Goal: Task Accomplishment & Management: Manage account settings

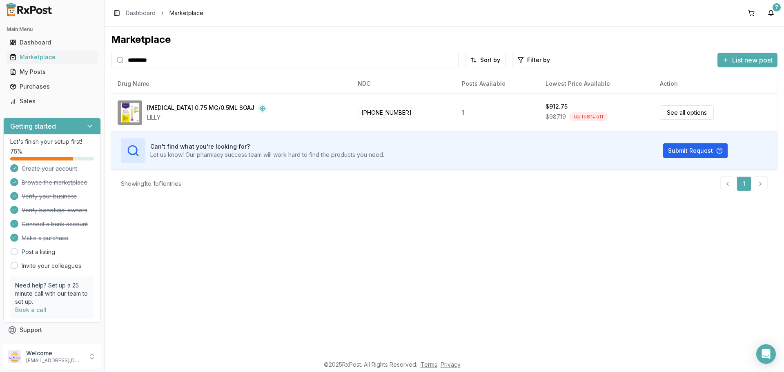
drag, startPoint x: 205, startPoint y: 64, endPoint x: 58, endPoint y: 64, distance: 146.5
click at [58, 64] on div "Main Menu Dashboard Marketplace My Posts Purchases Sales Getting started Let's …" at bounding box center [392, 186] width 784 height 372
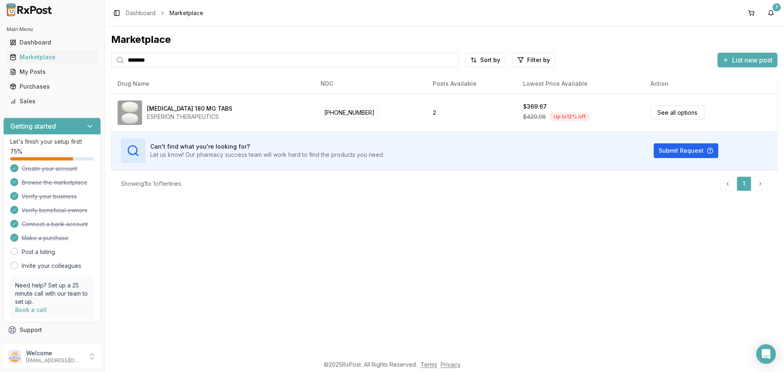
type input "********"
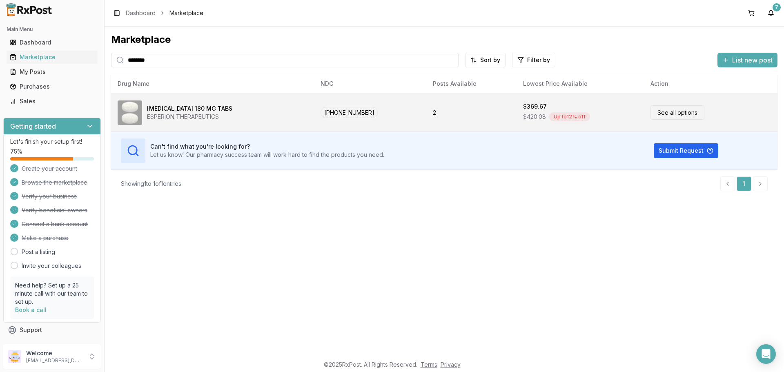
click at [662, 116] on link "See all options" at bounding box center [677, 112] width 54 height 14
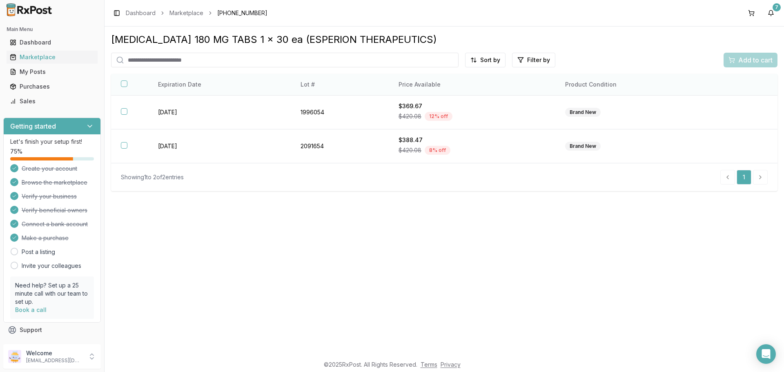
click at [124, 82] on button "button" at bounding box center [124, 83] width 7 height 7
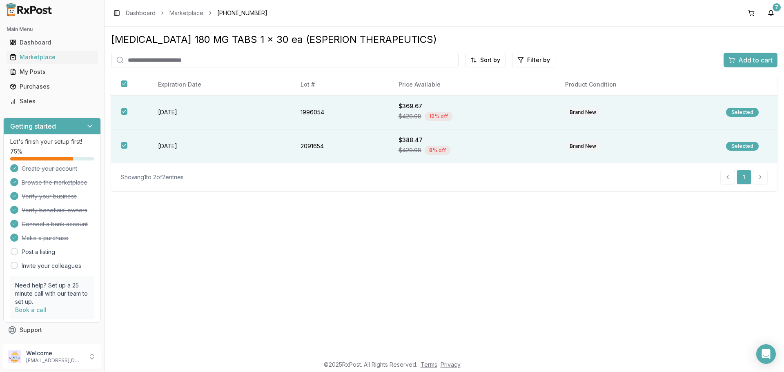
click at [735, 62] on div "Add to cart" at bounding box center [750, 60] width 44 height 10
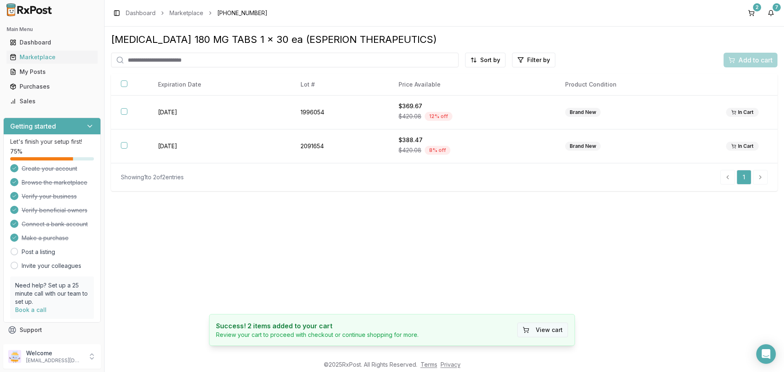
drag, startPoint x: 537, startPoint y: 335, endPoint x: 536, endPoint y: 329, distance: 5.4
click at [536, 334] on button "View cart" at bounding box center [542, 329] width 51 height 15
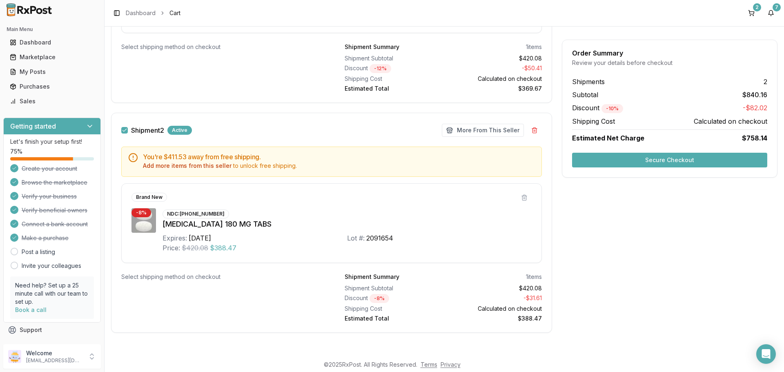
scroll to position [230, 0]
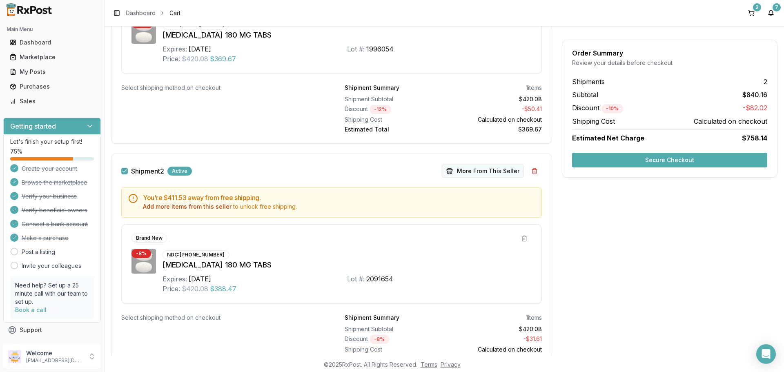
click at [462, 172] on button "More From This Seller" at bounding box center [483, 170] width 82 height 13
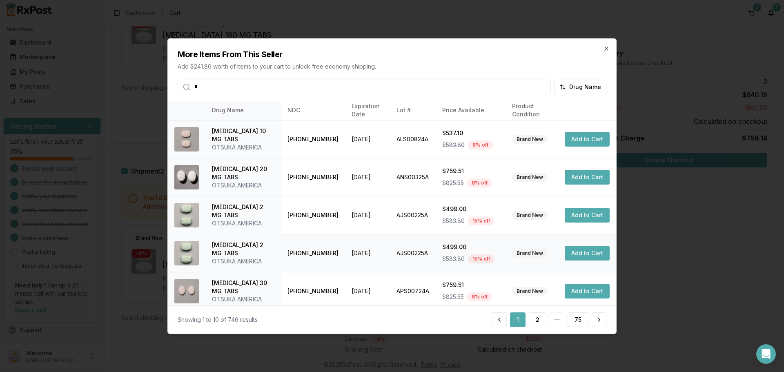
type input "**"
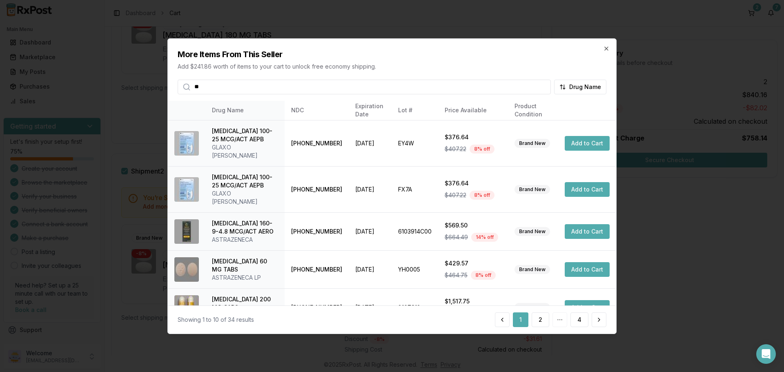
drag, startPoint x: 251, startPoint y: 86, endPoint x: 76, endPoint y: 89, distance: 175.5
click at [76, 89] on body "Main Menu Dashboard Marketplace My Posts Purchases Sales Getting started Let's …" at bounding box center [392, 186] width 784 height 372
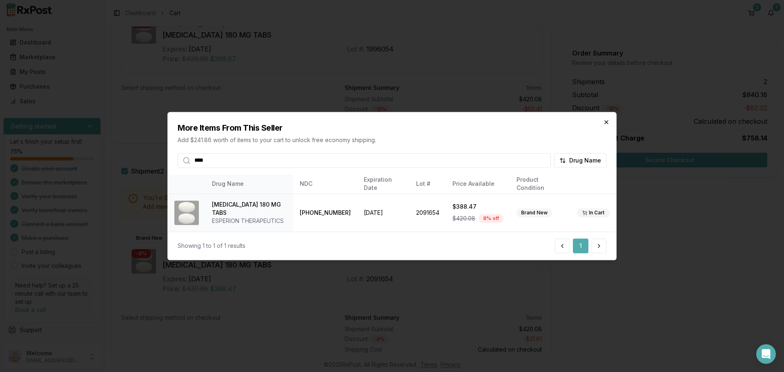
type input "****"
click at [606, 122] on icon "button" at bounding box center [605, 121] width 3 height 3
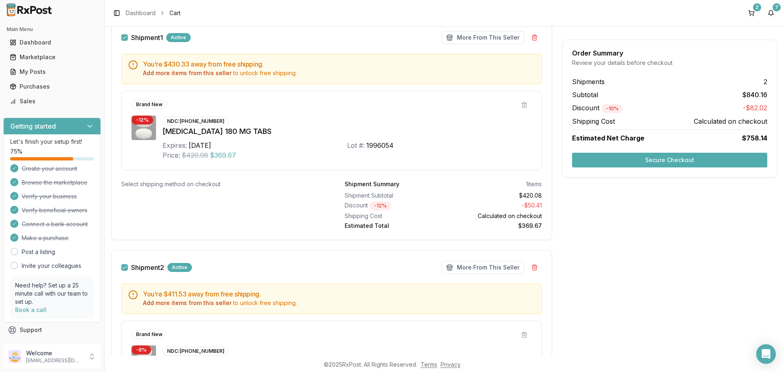
scroll to position [108, 0]
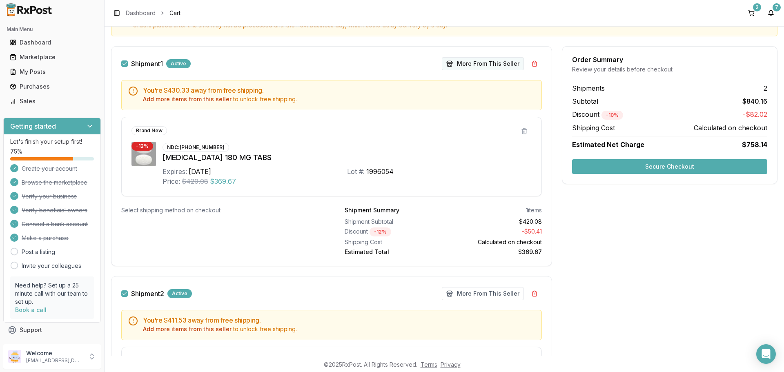
click at [466, 64] on button "More From This Seller" at bounding box center [483, 63] width 82 height 13
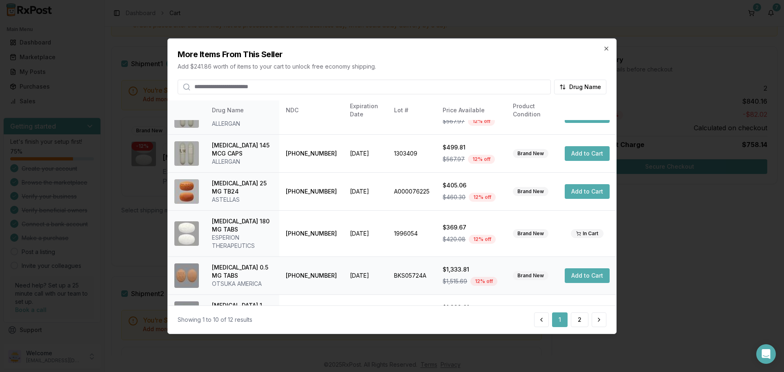
scroll to position [202, 0]
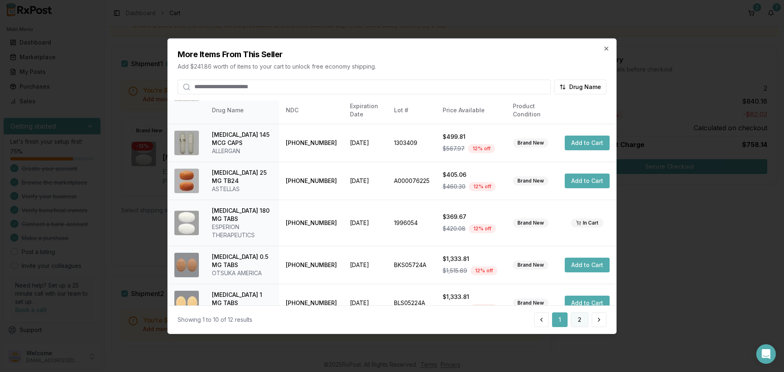
click at [580, 322] on button "2" at bounding box center [580, 319] width 18 height 15
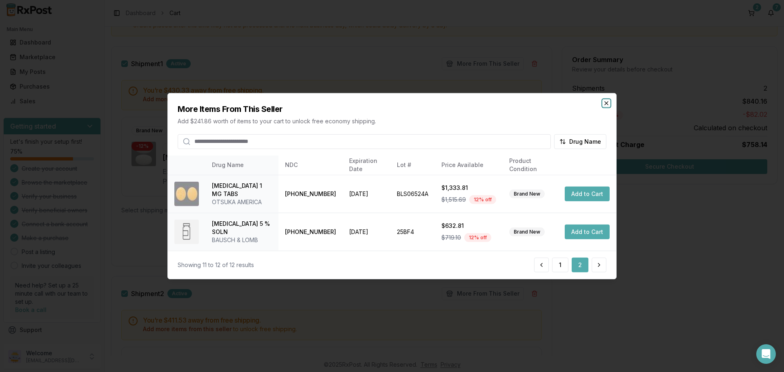
click at [609, 105] on icon "button" at bounding box center [606, 103] width 7 height 7
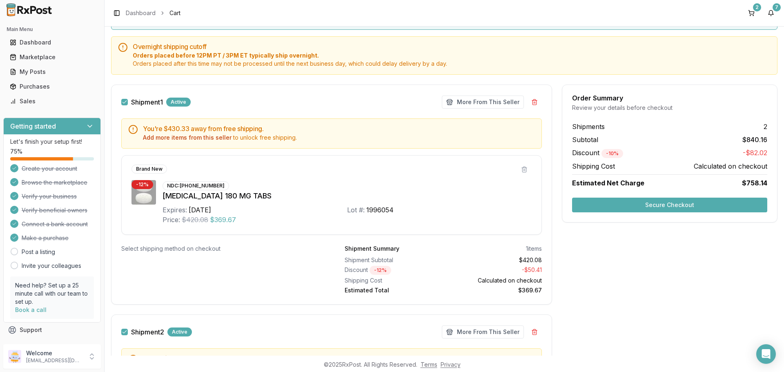
scroll to position [26, 0]
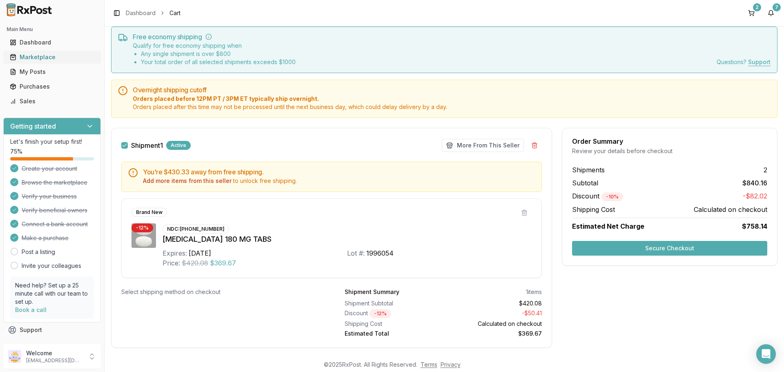
click at [40, 56] on div "Marketplace" at bounding box center [52, 57] width 84 height 8
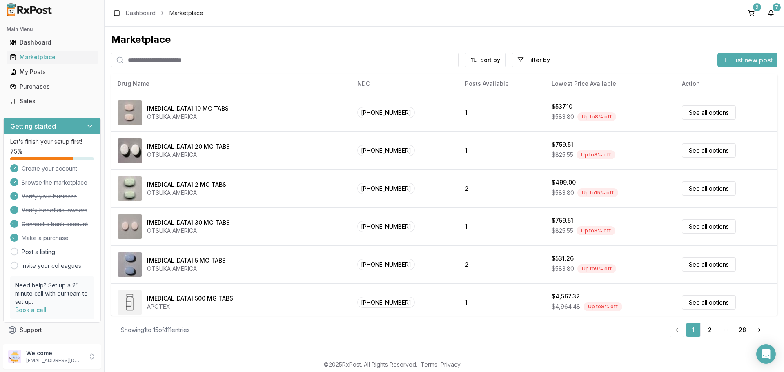
click at [178, 60] on input "search" at bounding box center [284, 60] width 347 height 15
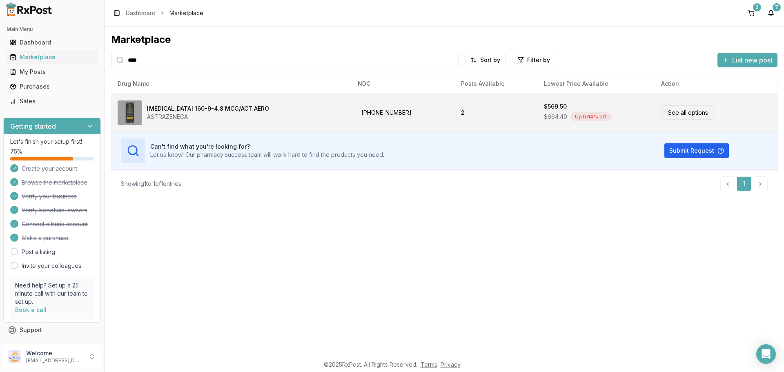
type input "****"
click at [682, 113] on link "See all options" at bounding box center [688, 112] width 54 height 14
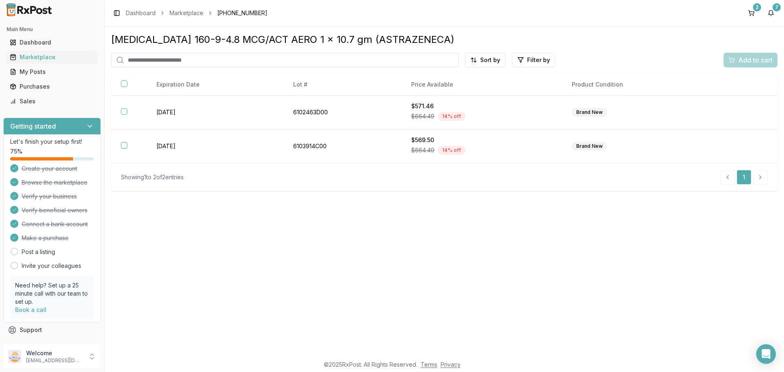
click at [212, 63] on input "search" at bounding box center [284, 60] width 347 height 15
click at [58, 56] on div "Marketplace" at bounding box center [52, 57] width 84 height 8
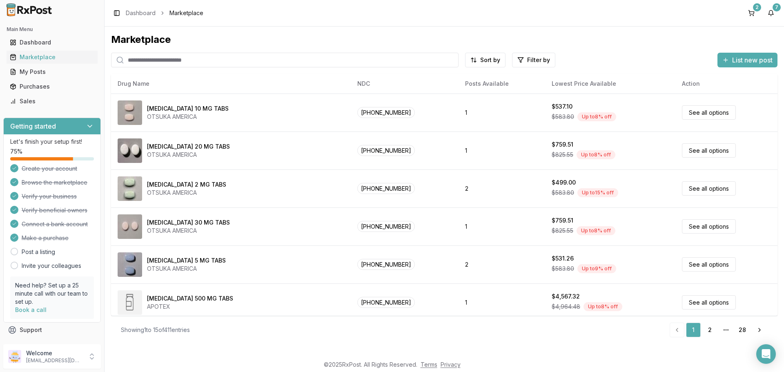
click at [202, 56] on input "search" at bounding box center [284, 60] width 347 height 15
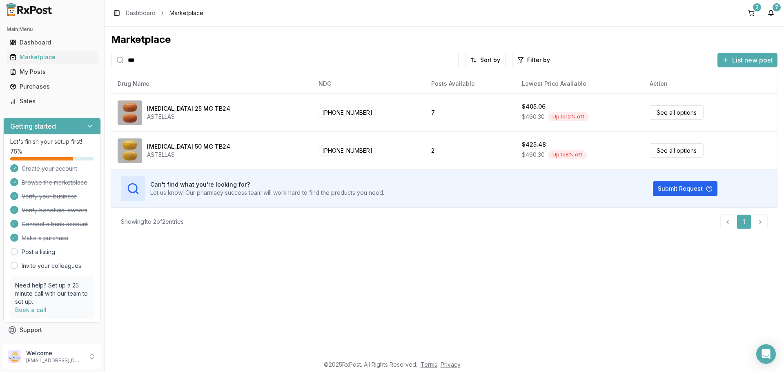
type input "***"
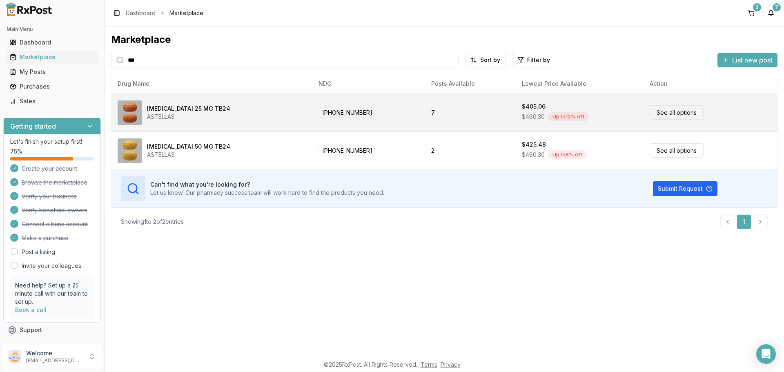
click at [671, 113] on link "See all options" at bounding box center [676, 112] width 54 height 14
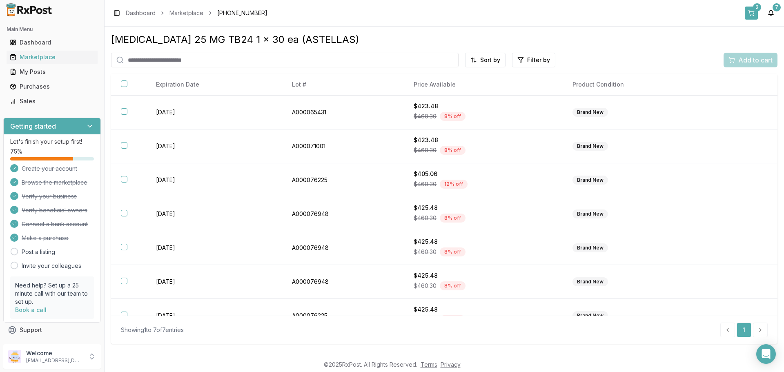
click at [753, 12] on button "2" at bounding box center [750, 13] width 13 height 13
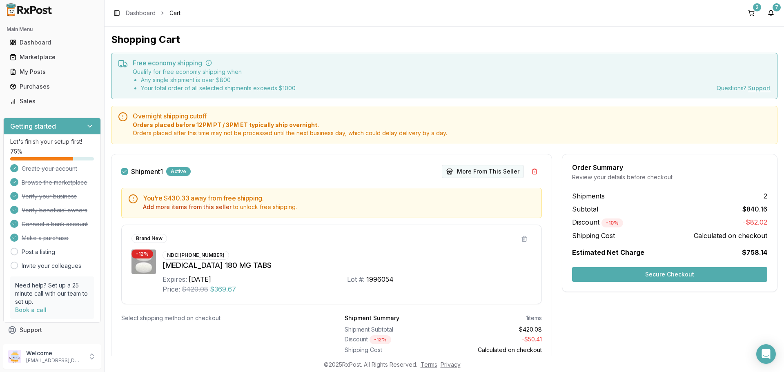
click at [459, 174] on button "More From This Seller" at bounding box center [483, 171] width 82 height 13
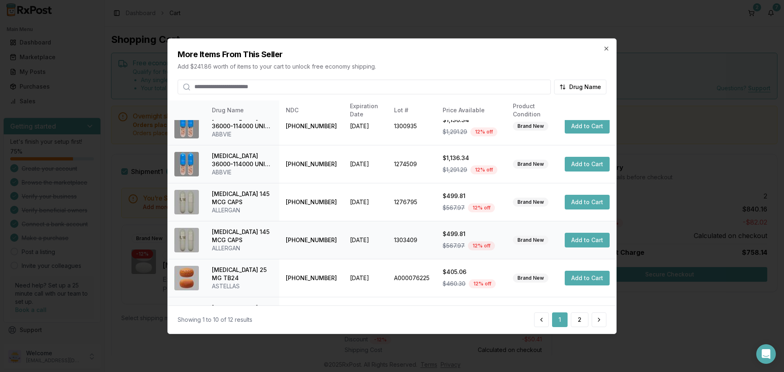
scroll to position [163, 0]
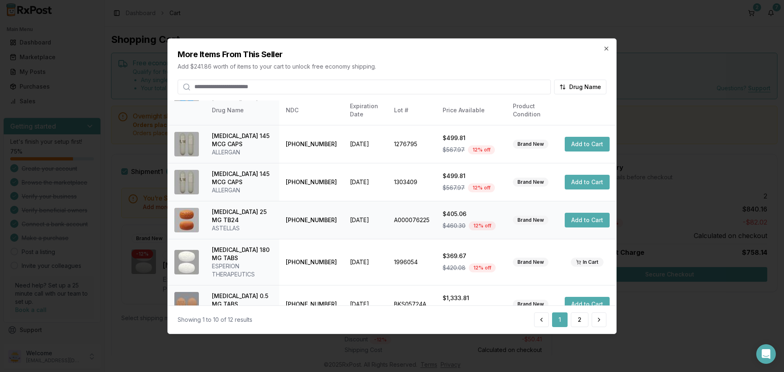
click at [586, 213] on button "Add to Cart" at bounding box center [586, 220] width 45 height 15
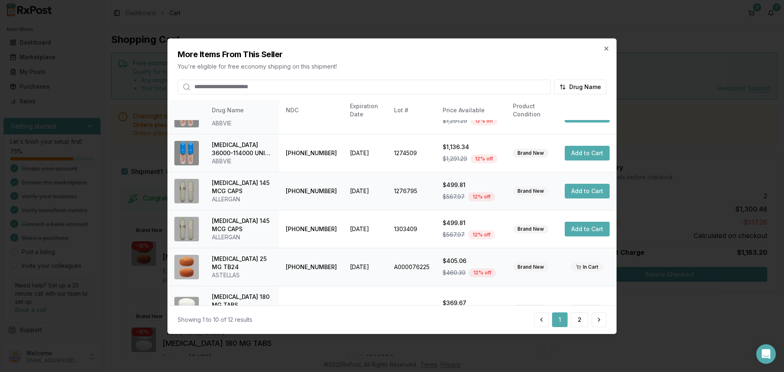
scroll to position [202, 0]
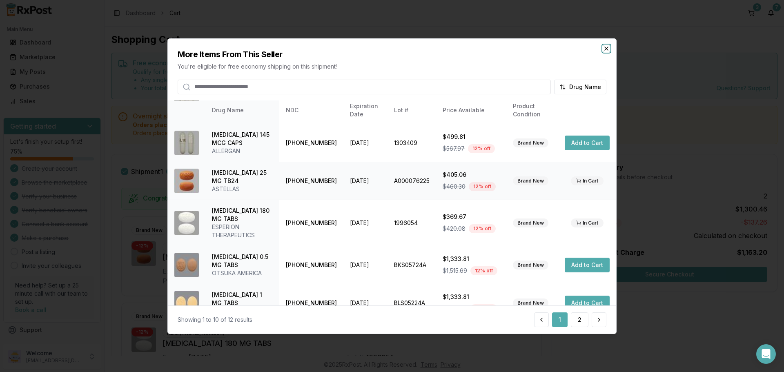
click at [607, 50] on icon "button" at bounding box center [605, 48] width 3 height 3
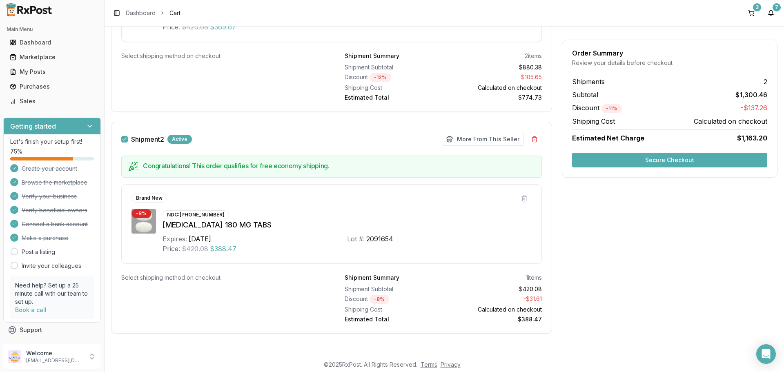
scroll to position [341, 0]
click at [531, 140] on button at bounding box center [534, 138] width 15 height 15
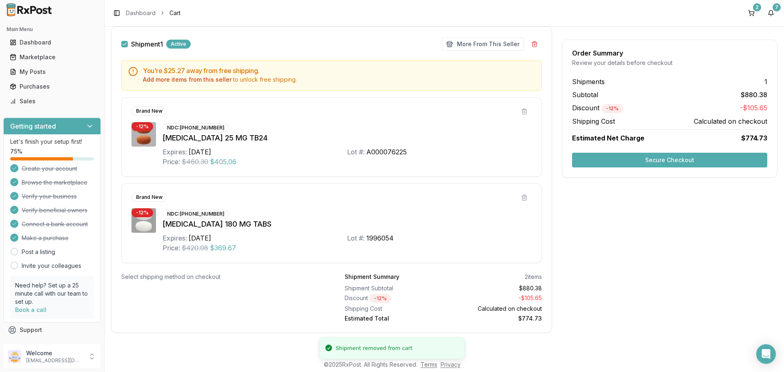
scroll to position [127, 0]
click at [47, 56] on div "Marketplace" at bounding box center [52, 57] width 84 height 8
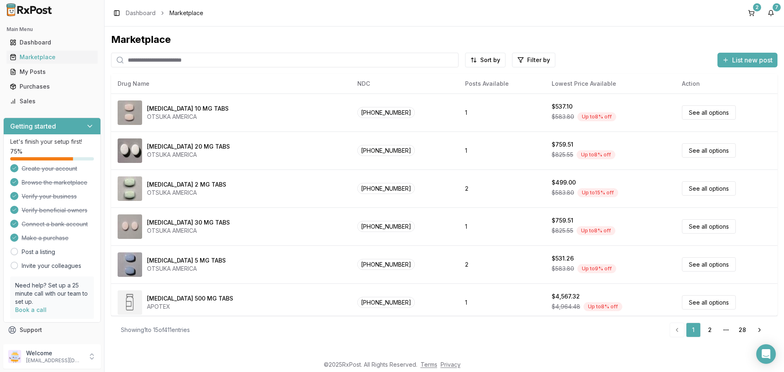
click at [160, 62] on input "search" at bounding box center [284, 60] width 347 height 15
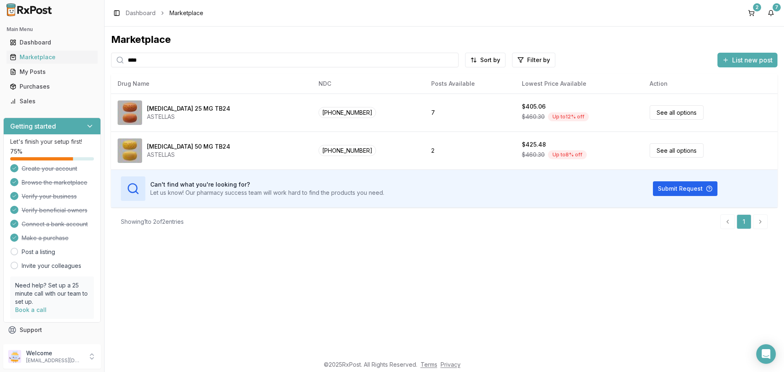
type input "****"
click at [164, 61] on input "****" at bounding box center [284, 60] width 347 height 15
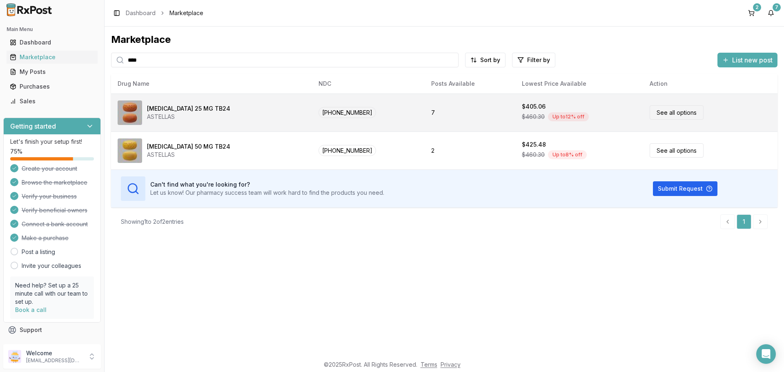
click at [673, 111] on link "See all options" at bounding box center [676, 112] width 54 height 14
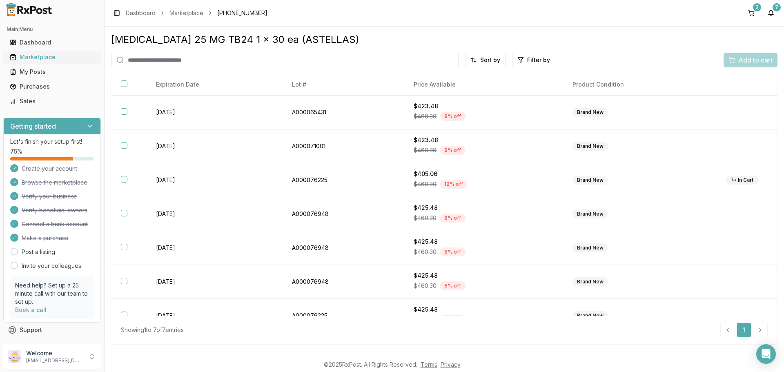
click at [38, 55] on div "Marketplace" at bounding box center [52, 57] width 84 height 8
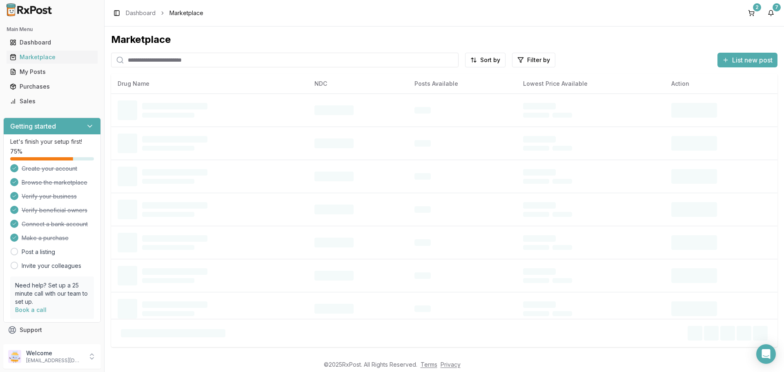
click at [194, 60] on input "search" at bounding box center [284, 60] width 347 height 15
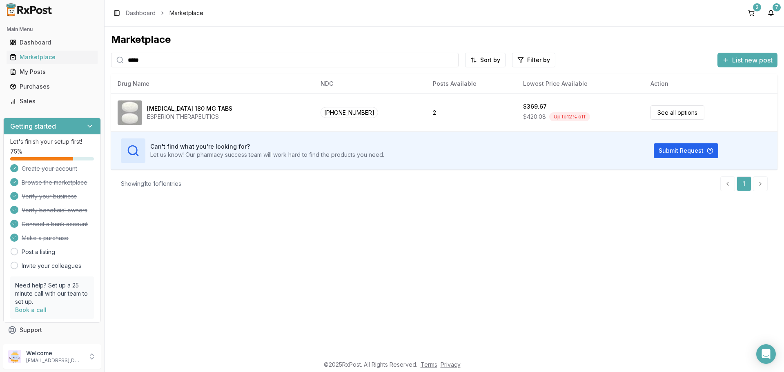
type input "*****"
click at [772, 16] on button "7" at bounding box center [770, 13] width 13 height 13
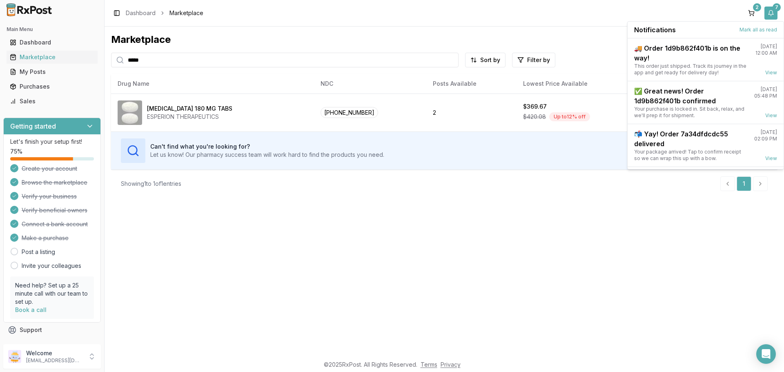
click at [768, 14] on button "7" at bounding box center [770, 13] width 13 height 13
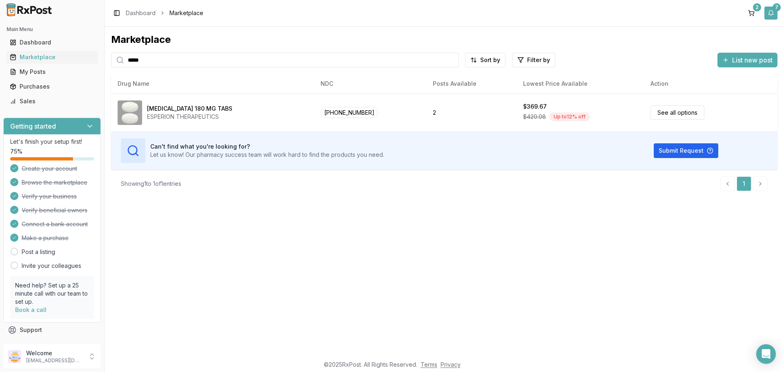
click at [773, 13] on button "7" at bounding box center [770, 13] width 13 height 13
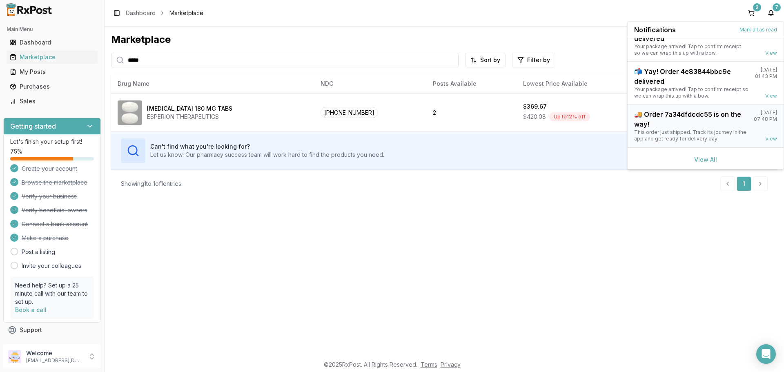
scroll to position [107, 0]
click at [700, 154] on div "View All" at bounding box center [705, 157] width 156 height 23
click at [700, 157] on link "View All" at bounding box center [705, 157] width 23 height 7
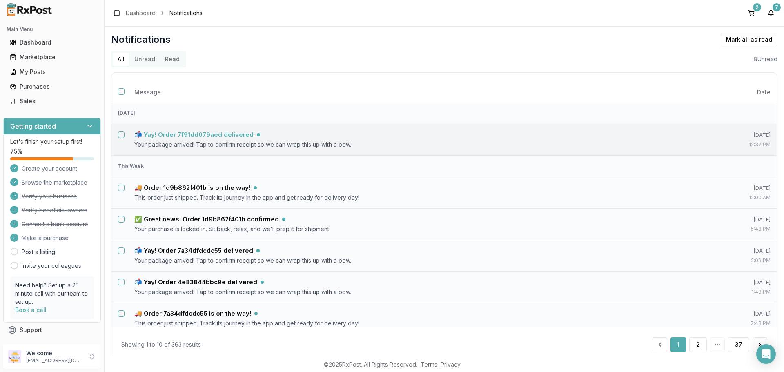
click at [216, 133] on h5 "📬 Yay! Order 7f91dd079aed delivered" at bounding box center [193, 135] width 119 height 8
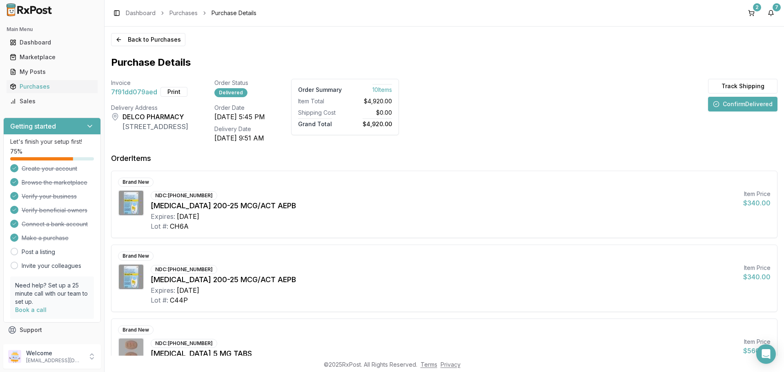
click at [725, 107] on button "Confirm Delivered" at bounding box center [742, 104] width 69 height 15
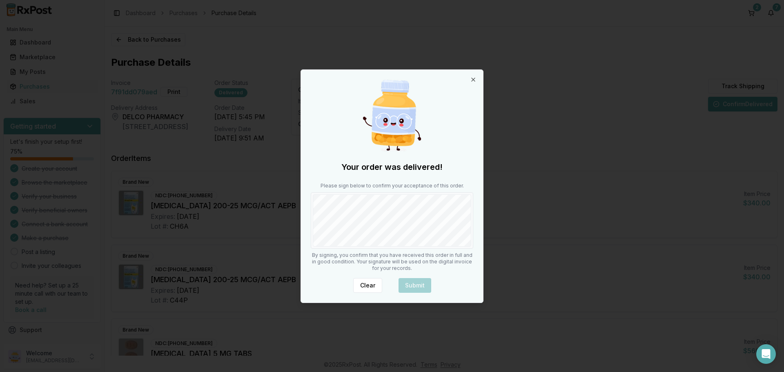
click at [433, 249] on div "Your order was delivered! Please sign below to confirm your acceptance of this …" at bounding box center [392, 186] width 182 height 233
drag, startPoint x: 421, startPoint y: 283, endPoint x: 408, endPoint y: 264, distance: 23.1
click at [421, 283] on button "Submit" at bounding box center [414, 285] width 33 height 15
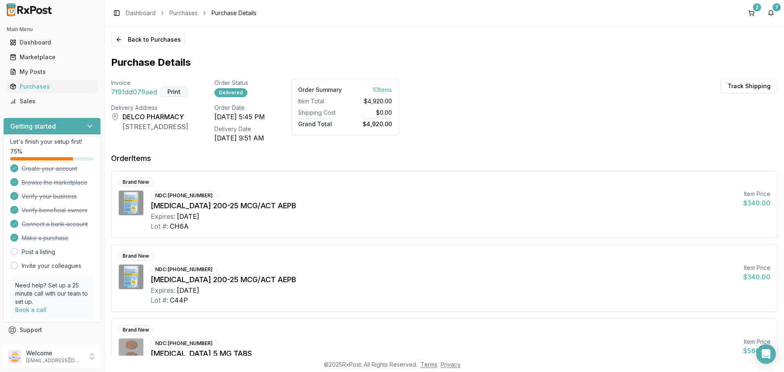
click at [171, 95] on button "Print" at bounding box center [173, 92] width 27 height 10
click at [771, 16] on button "7" at bounding box center [770, 13] width 13 height 13
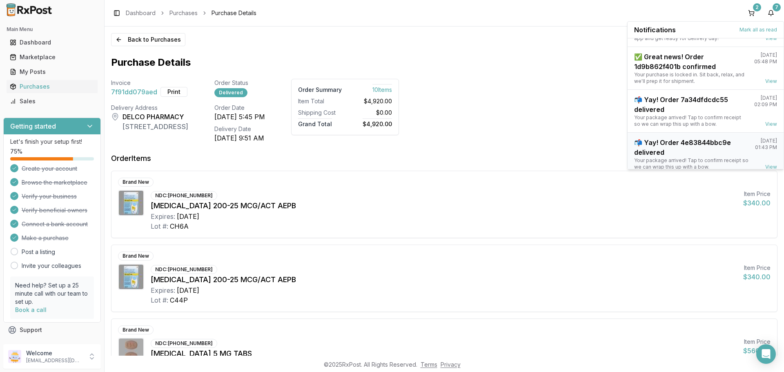
scroll to position [107, 0]
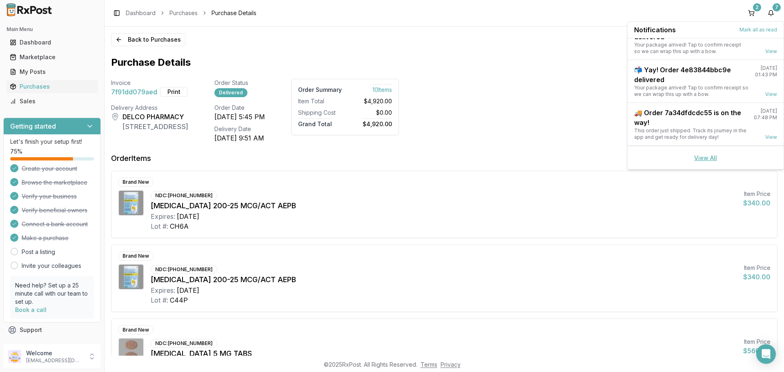
click at [703, 156] on link "View All" at bounding box center [705, 157] width 23 height 7
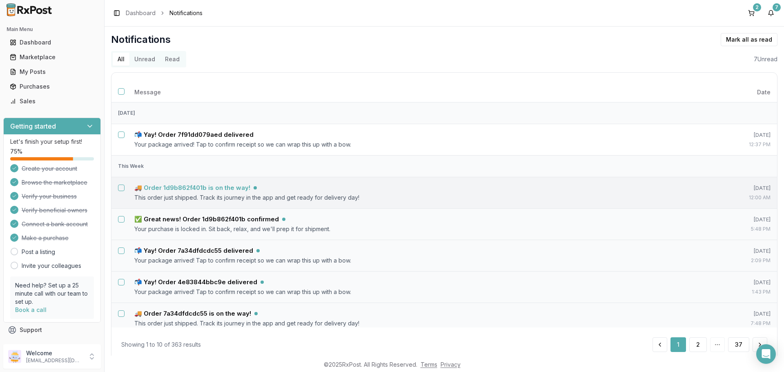
click at [219, 189] on h5 "🚚 Order 1d9b862f401b is on the way!" at bounding box center [192, 188] width 116 height 8
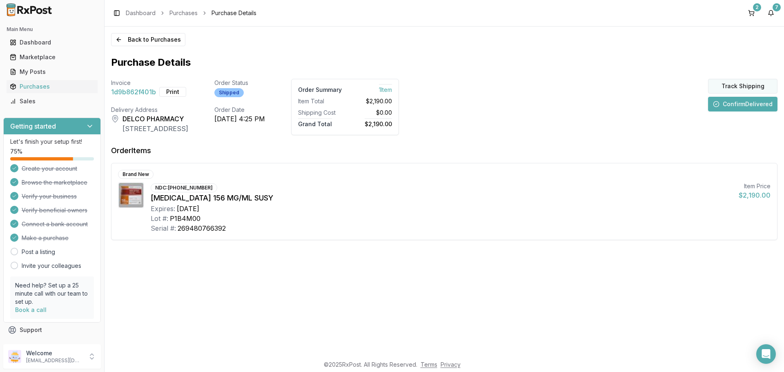
click at [740, 88] on button "Track Shipping" at bounding box center [742, 86] width 69 height 15
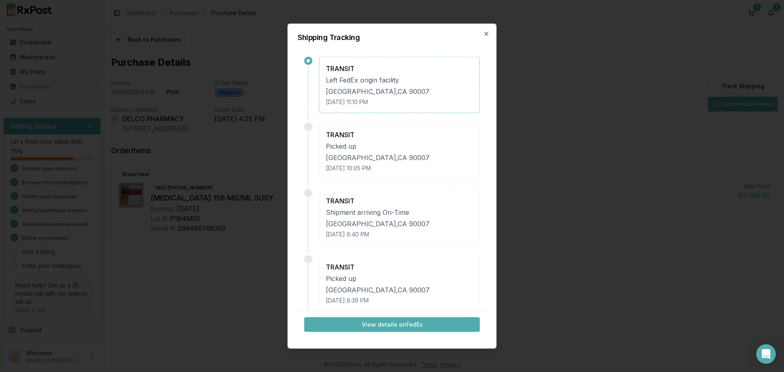
click at [387, 324] on button "View details on FedEx" at bounding box center [391, 324] width 175 height 15
drag, startPoint x: 485, startPoint y: 34, endPoint x: 524, endPoint y: 37, distance: 39.7
click at [485, 34] on icon "button" at bounding box center [486, 33] width 7 height 7
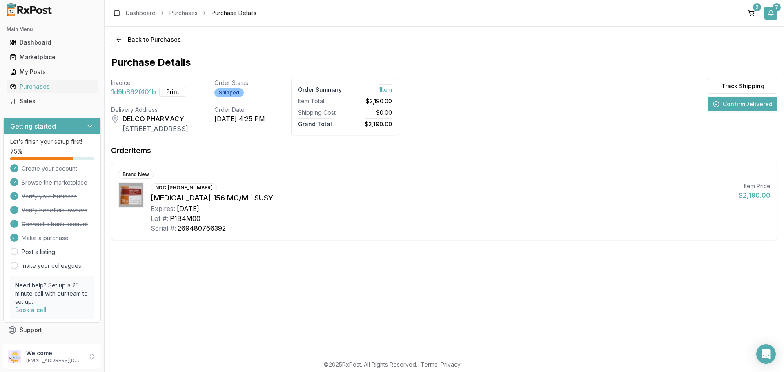
click at [770, 13] on button "7" at bounding box center [770, 13] width 13 height 13
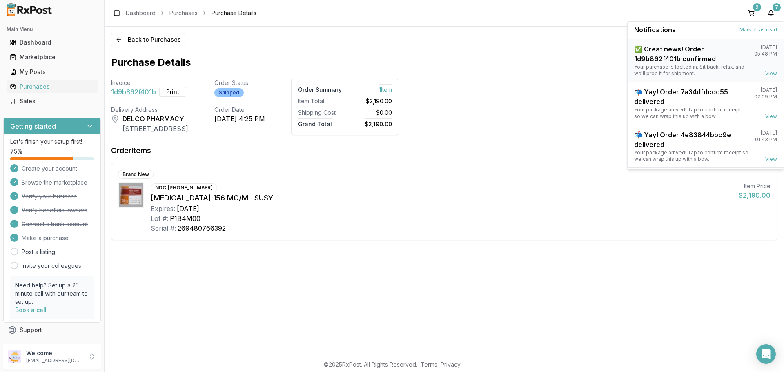
scroll to position [107, 0]
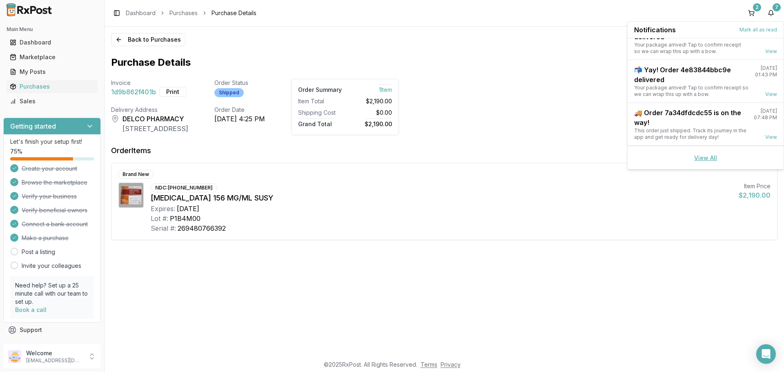
click at [706, 156] on link "View All" at bounding box center [705, 157] width 23 height 7
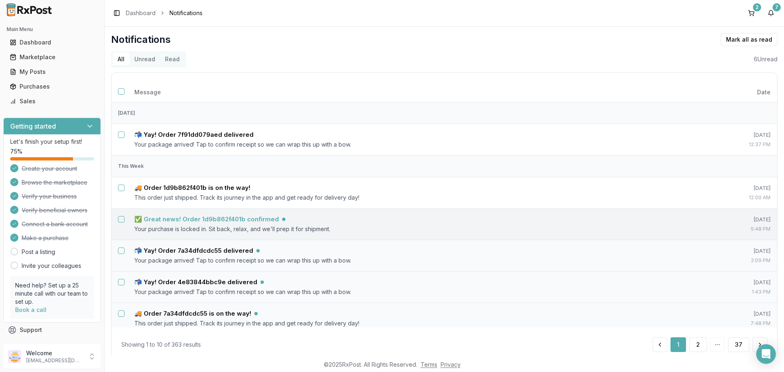
click at [259, 222] on h5 "✅ Great news! Order 1d9b862f401b confirmed" at bounding box center [206, 219] width 144 height 8
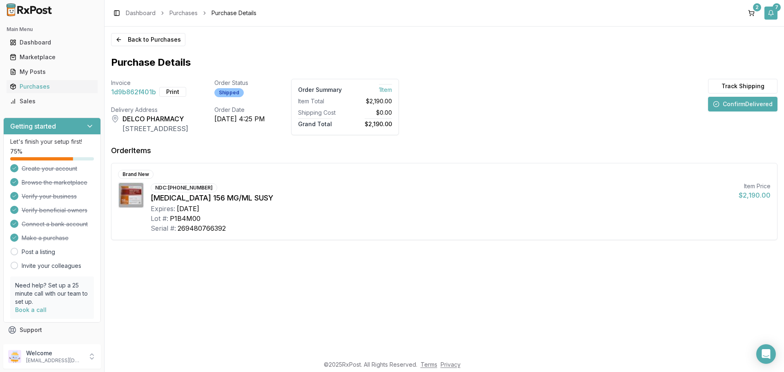
click at [773, 14] on button "7" at bounding box center [770, 13] width 13 height 13
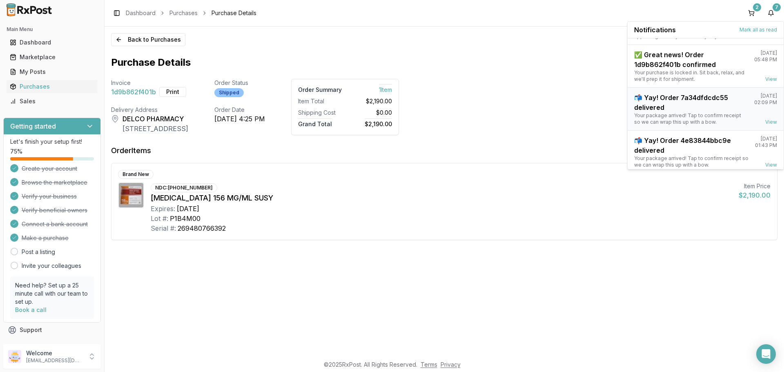
scroll to position [107, 0]
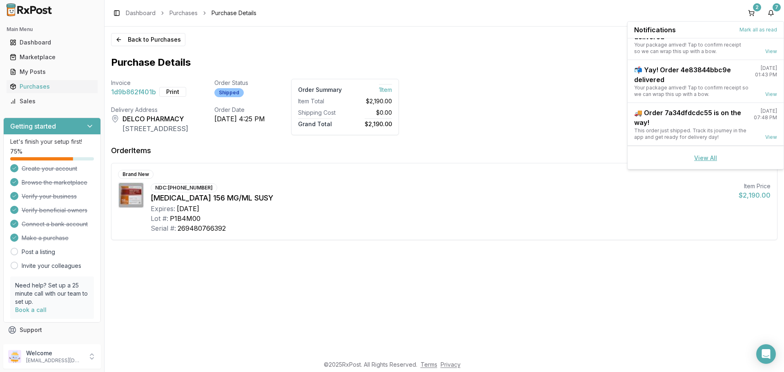
click at [710, 156] on link "View All" at bounding box center [705, 157] width 23 height 7
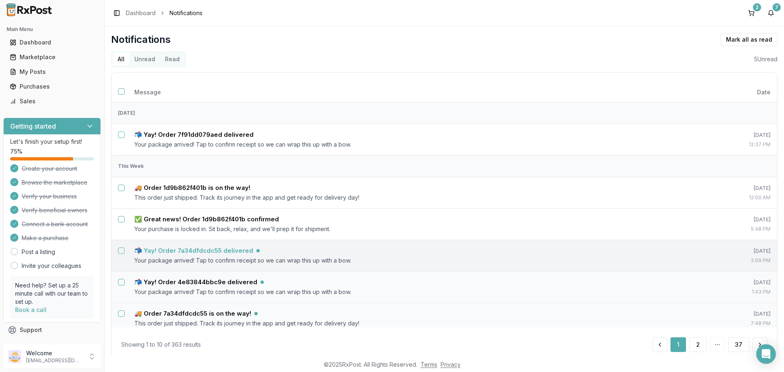
click at [216, 250] on h5 "📬 Yay! Order 7a34dfdcdc55 delivered" at bounding box center [193, 251] width 119 height 8
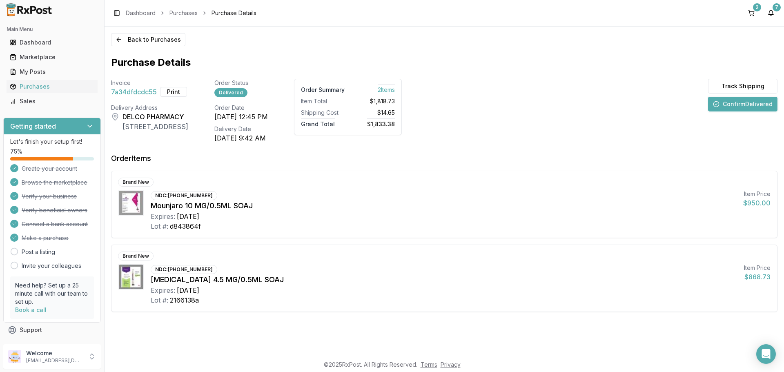
click at [749, 103] on button "Confirm Delivered" at bounding box center [742, 104] width 69 height 15
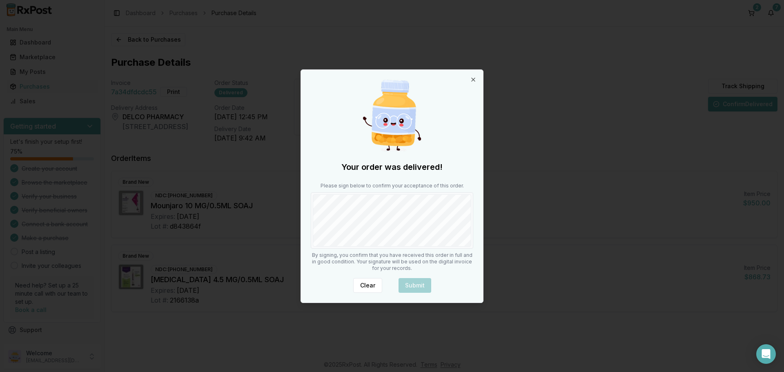
click at [462, 247] on div at bounding box center [392, 220] width 162 height 56
click at [420, 280] on button "Submit" at bounding box center [414, 285] width 33 height 15
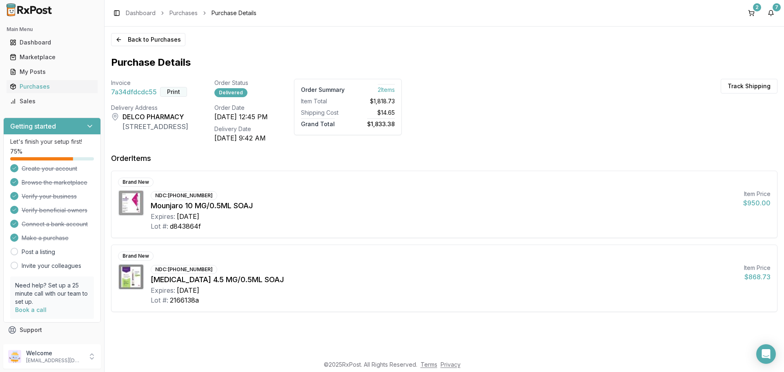
click at [180, 91] on button "Print" at bounding box center [173, 92] width 27 height 10
click at [768, 9] on button "7" at bounding box center [770, 13] width 13 height 13
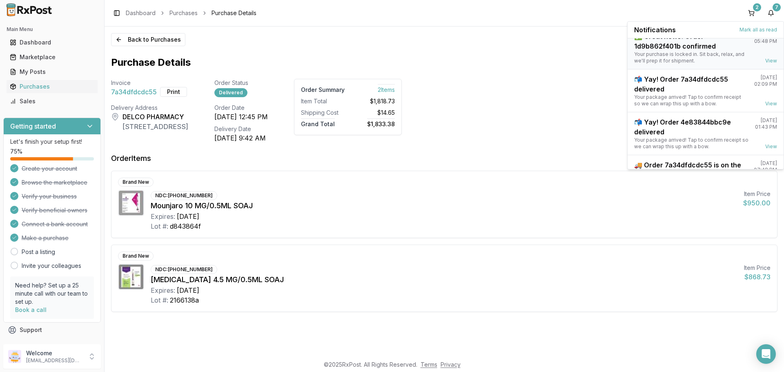
scroll to position [107, 0]
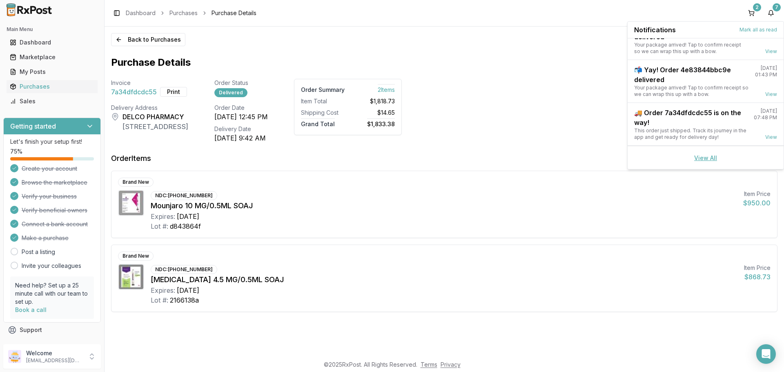
click at [702, 155] on link "View All" at bounding box center [705, 157] width 23 height 7
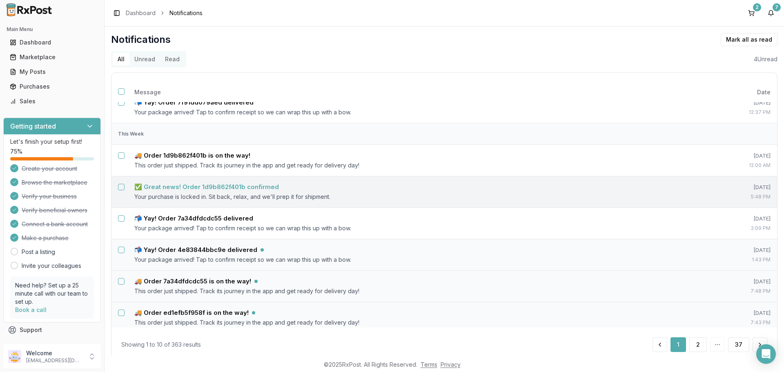
scroll to position [82, 0]
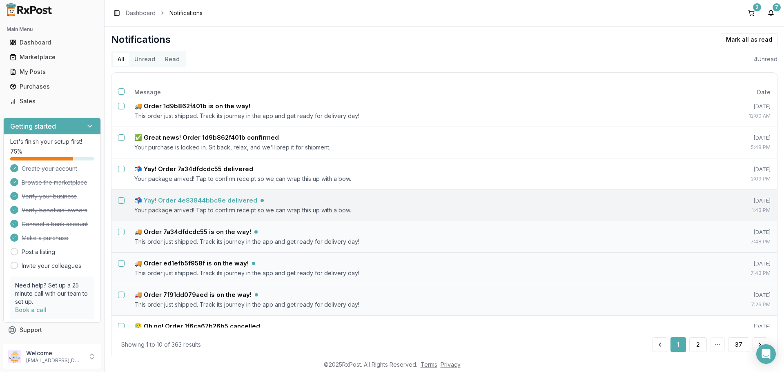
click at [206, 198] on h5 "📬 Yay! Order 4e83844bbc9e delivered" at bounding box center [195, 200] width 123 height 8
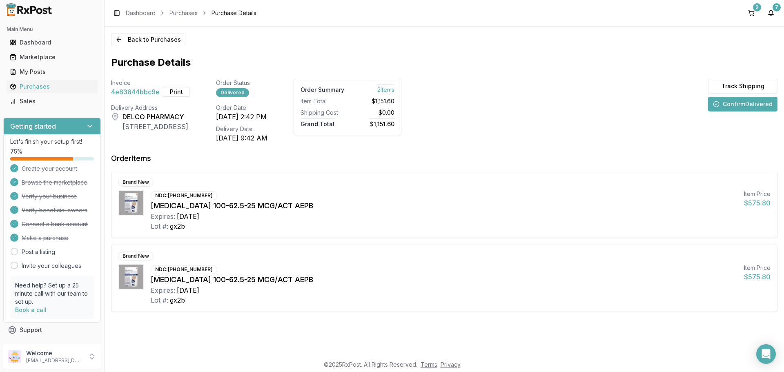
click at [733, 103] on button "Confirm Delivered" at bounding box center [742, 104] width 69 height 15
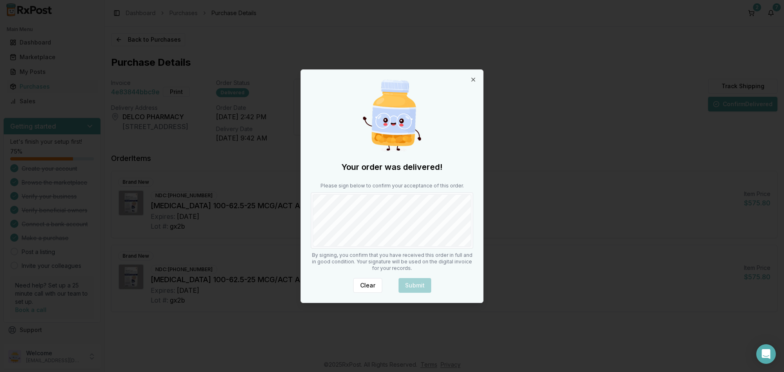
click at [401, 255] on div "Your order was delivered! Please sign below to confirm your acceptance of this …" at bounding box center [392, 186] width 182 height 233
click at [413, 284] on button "Submit" at bounding box center [414, 285] width 33 height 15
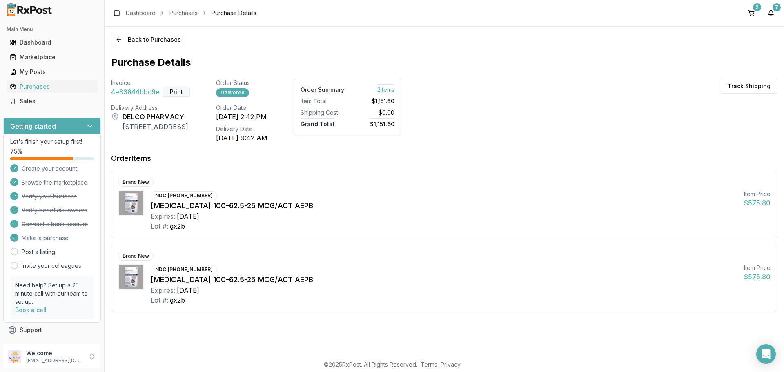
click at [172, 91] on button "Print" at bounding box center [176, 92] width 27 height 10
click at [771, 12] on button "7" at bounding box center [770, 13] width 13 height 13
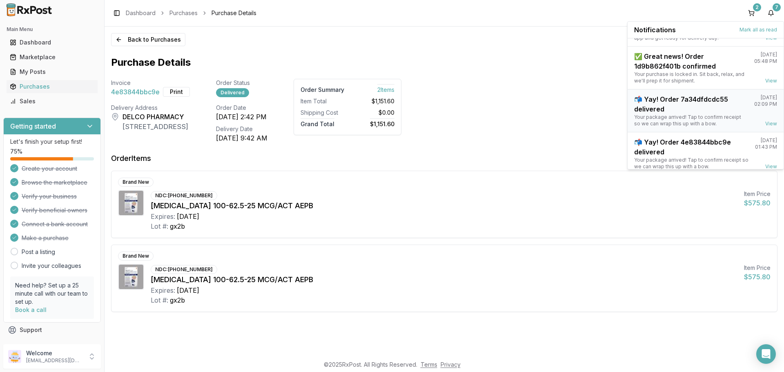
scroll to position [107, 0]
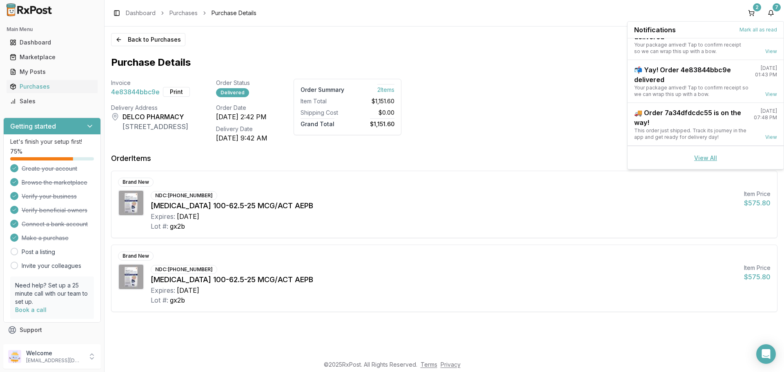
click at [694, 158] on link "View All" at bounding box center [705, 157] width 23 height 7
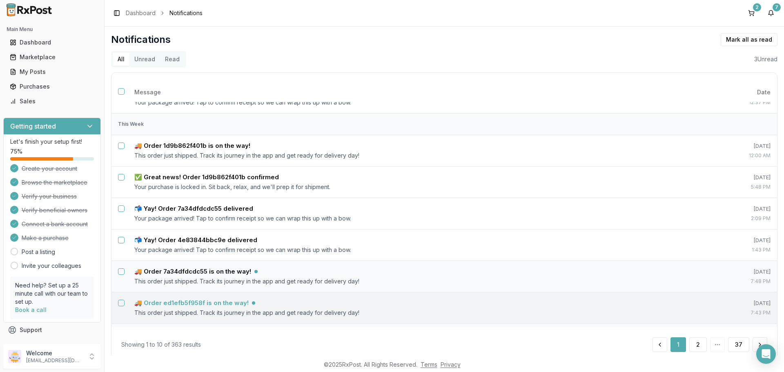
scroll to position [122, 0]
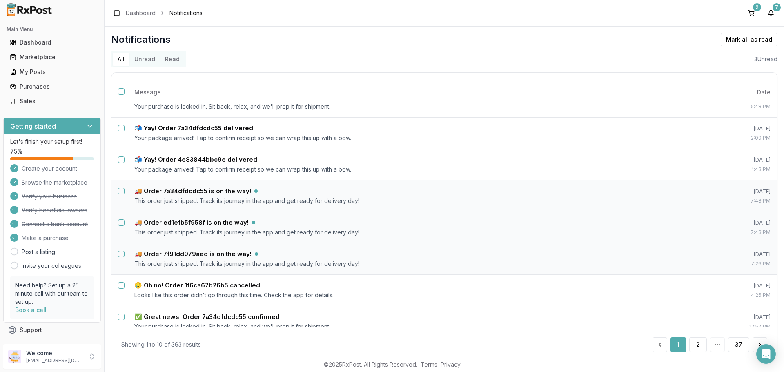
click at [138, 58] on button "Unread" at bounding box center [144, 59] width 31 height 13
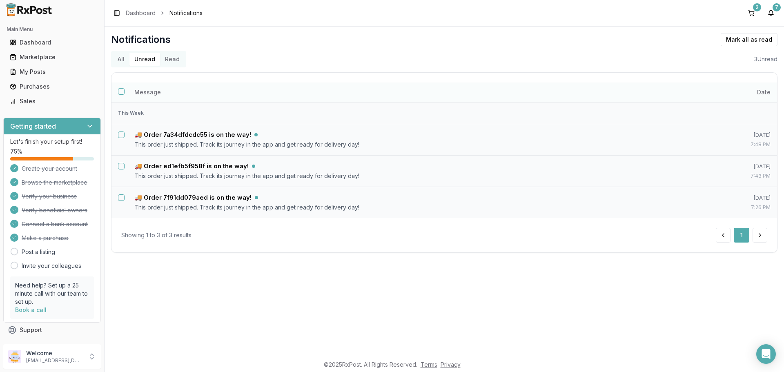
click at [134, 95] on th "Message" at bounding box center [413, 92] width 570 height 20
click at [123, 89] on button "Select all notifications" at bounding box center [121, 91] width 7 height 7
drag, startPoint x: 759, startPoint y: 40, endPoint x: 749, endPoint y: 44, distance: 11.0
click at [757, 41] on button "Delete" at bounding box center [759, 39] width 38 height 13
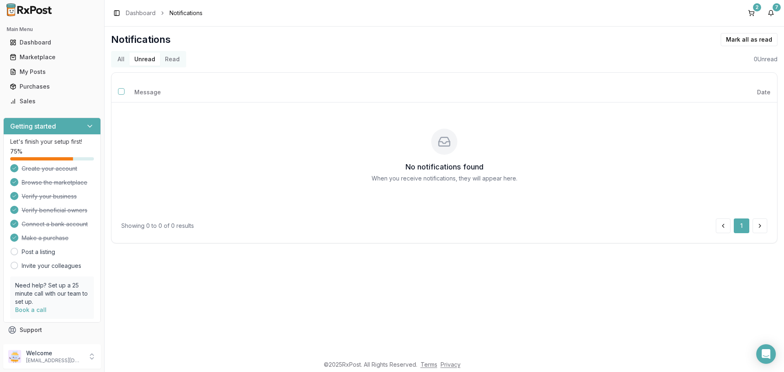
click at [118, 61] on button "All" at bounding box center [121, 59] width 17 height 13
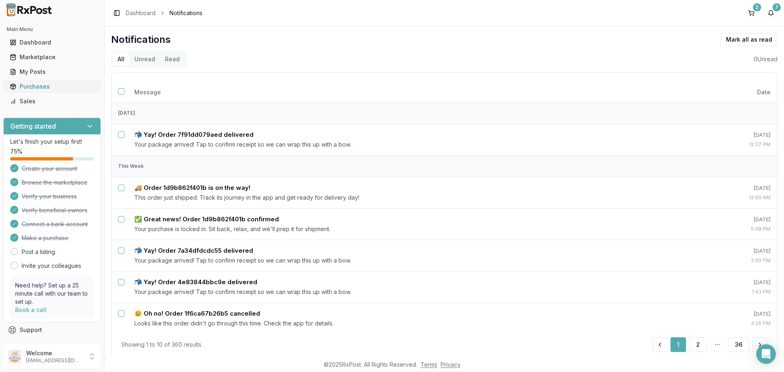
click at [27, 88] on div "Purchases" at bounding box center [52, 86] width 84 height 8
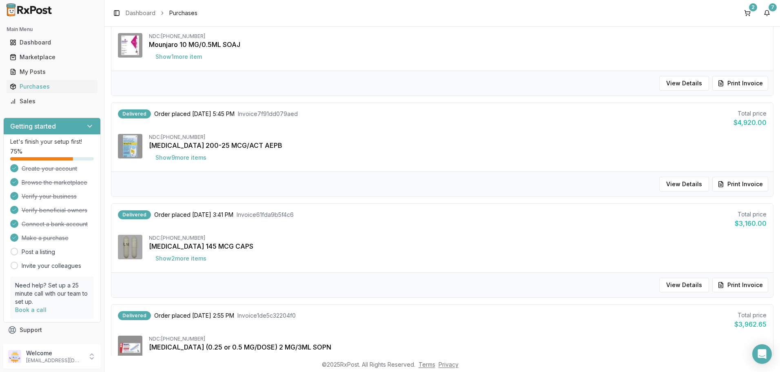
scroll to position [449, 0]
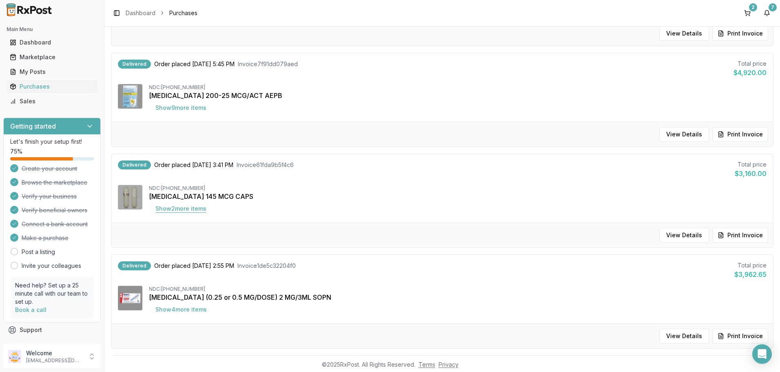
click at [198, 207] on button "Show 2 more item s" at bounding box center [181, 208] width 64 height 15
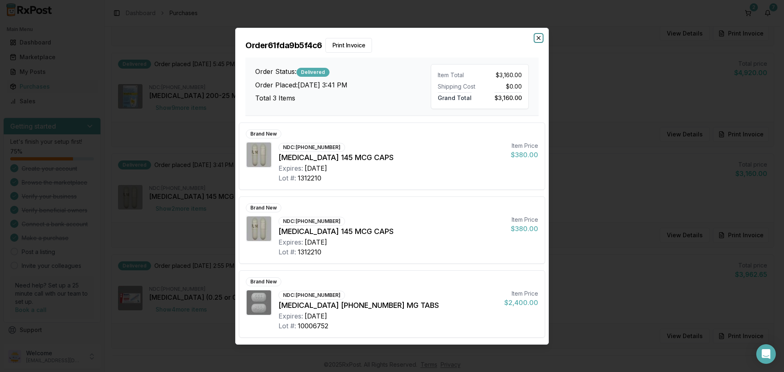
click at [538, 38] on icon "button" at bounding box center [538, 37] width 3 height 3
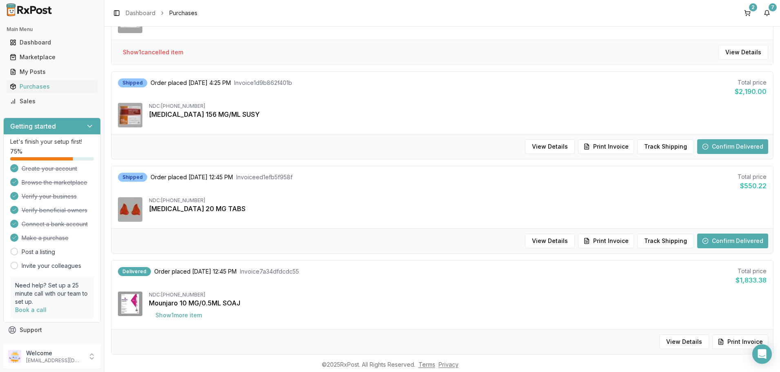
scroll to position [0, 0]
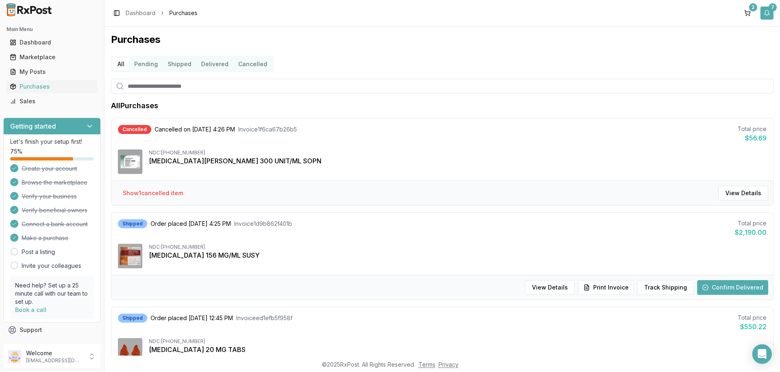
click at [768, 13] on button "7" at bounding box center [767, 13] width 13 height 13
click at [56, 56] on div "Marketplace" at bounding box center [52, 57] width 84 height 8
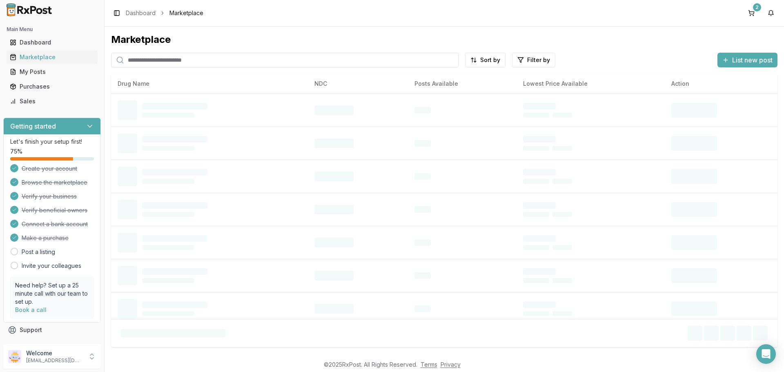
click at [213, 59] on input "search" at bounding box center [284, 60] width 347 height 15
type input "*******"
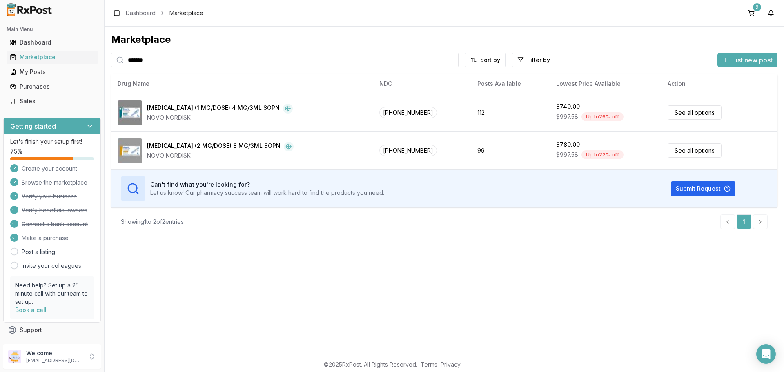
click at [452, 59] on input "*******" at bounding box center [284, 60] width 347 height 15
type input "*"
type input "******"
